Goal: Use online tool/utility: Use online tool/utility

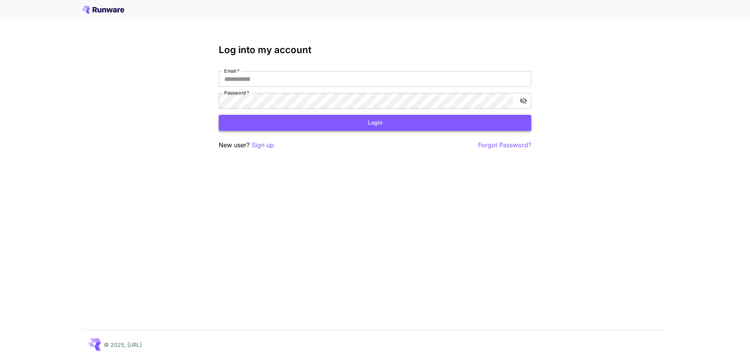
type input "**********"
click at [283, 128] on button "Login" at bounding box center [375, 123] width 312 height 16
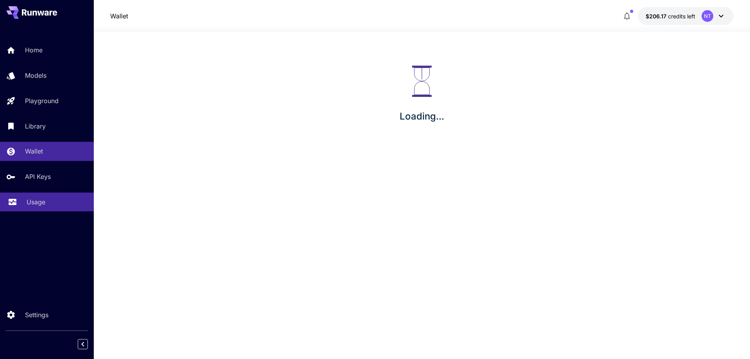
click at [39, 205] on p "Usage" at bounding box center [36, 201] width 19 height 9
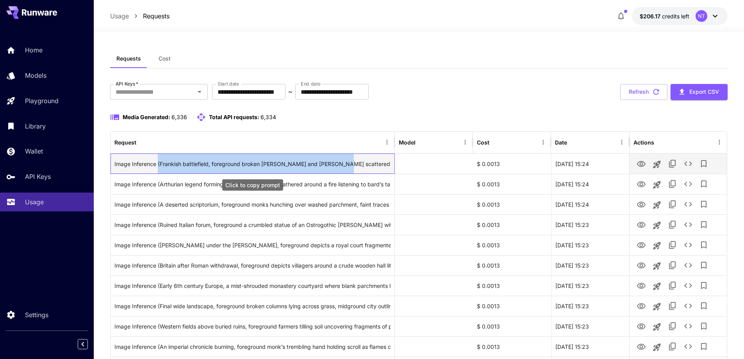
drag, startPoint x: 158, startPoint y: 160, endPoint x: 334, endPoint y: 155, distance: 175.8
click at [334, 155] on div "Image Inference (Frankish battlefield, foreground broken [PERSON_NAME] and [PER…" at bounding box center [252, 164] width 276 height 20
copy div "(Frankish battlefield, foreground broken [PERSON_NAME] and [PERSON_NAME] scatte…"
click at [281, 166] on div "Image Inference (Frankish battlefield, foreground broken [PERSON_NAME] and [PER…" at bounding box center [252, 164] width 276 height 20
click at [317, 166] on div "Image Inference (Frankish battlefield, foreground broken [PERSON_NAME] and [PER…" at bounding box center [252, 164] width 276 height 20
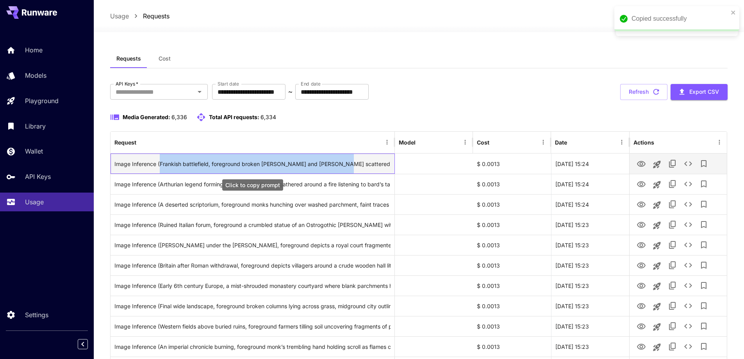
drag, startPoint x: 160, startPoint y: 165, endPoint x: 335, endPoint y: 171, distance: 175.8
click at [335, 171] on div "Image Inference (Frankish battlefield, foreground broken [PERSON_NAME] and [PER…" at bounding box center [252, 164] width 276 height 20
copy div "Frankish battlefield, foreground broken [PERSON_NAME] and [PERSON_NAME] scatter…"
